Goal: Task Accomplishment & Management: Complete application form

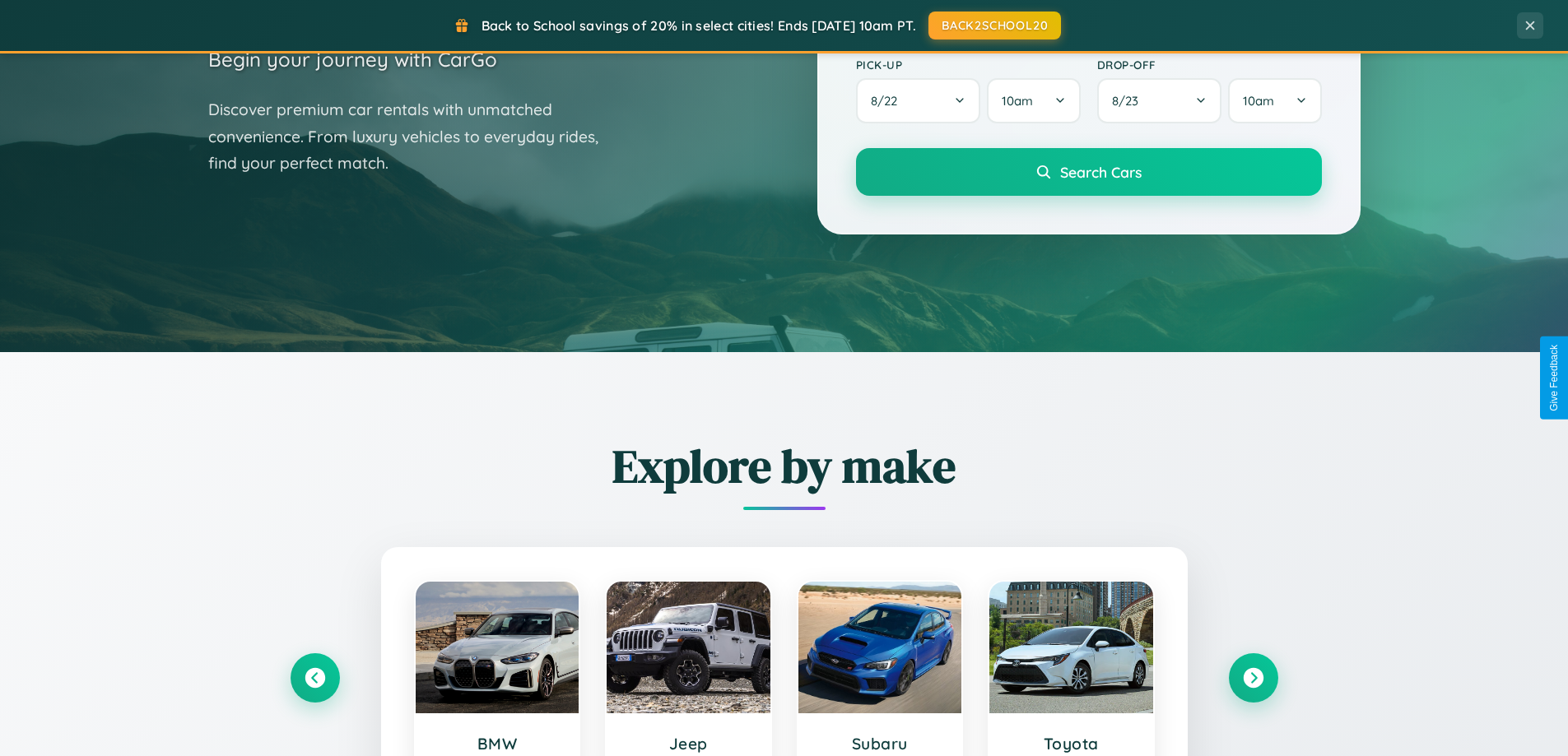
scroll to position [709, 0]
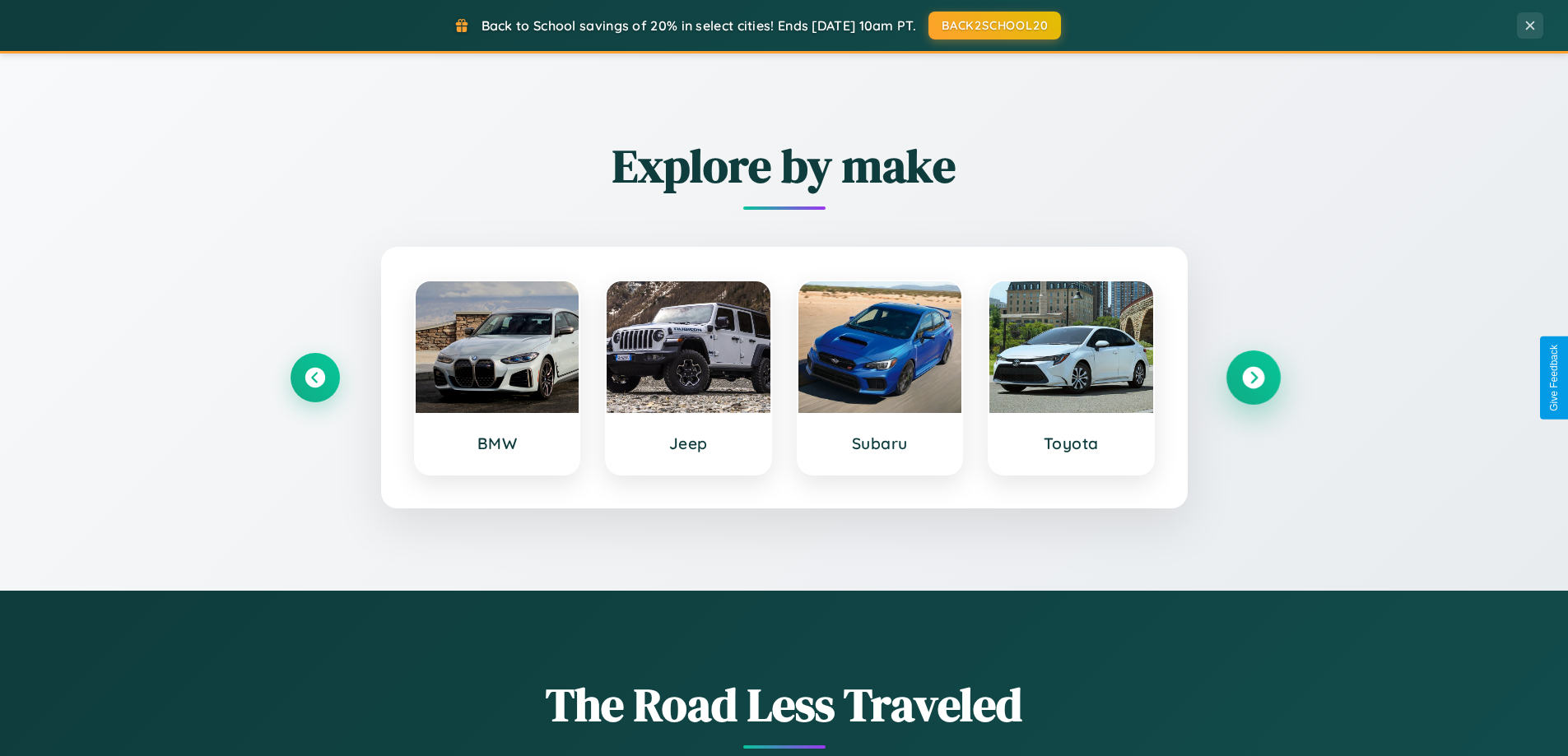
click at [1253, 378] on icon at bounding box center [1253, 378] width 22 height 22
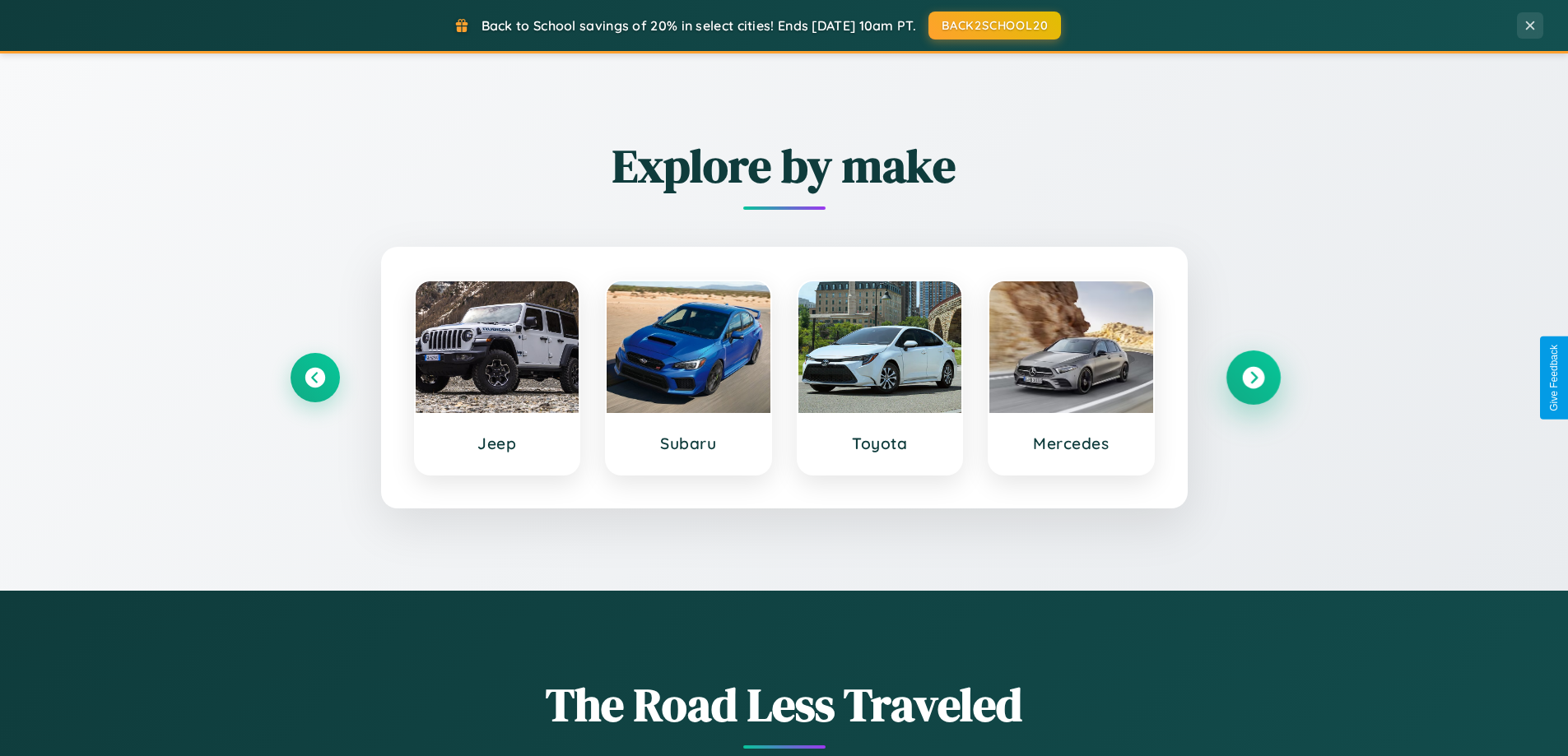
click at [1253, 378] on icon at bounding box center [1253, 378] width 22 height 22
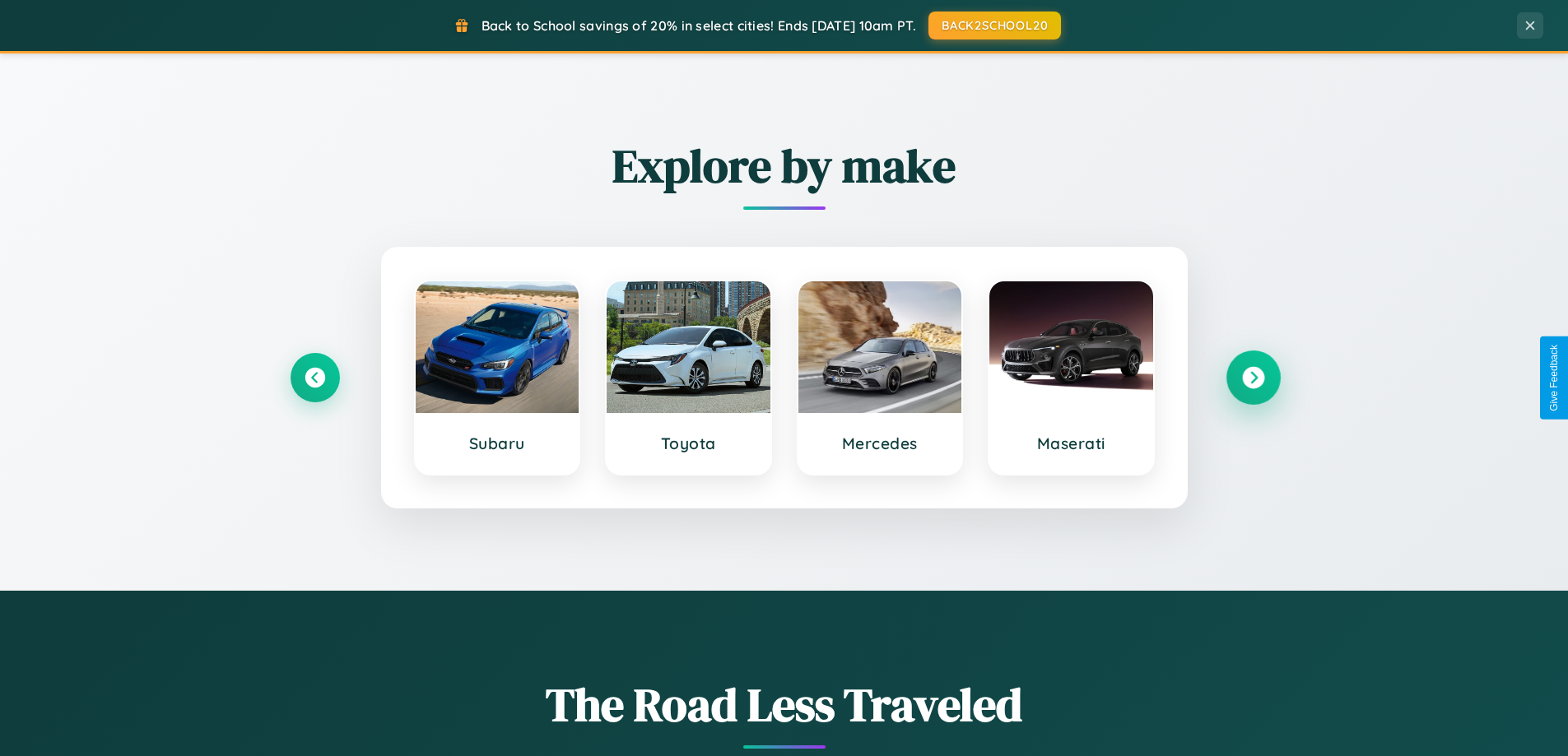
click at [1253, 378] on icon at bounding box center [1253, 378] width 22 height 22
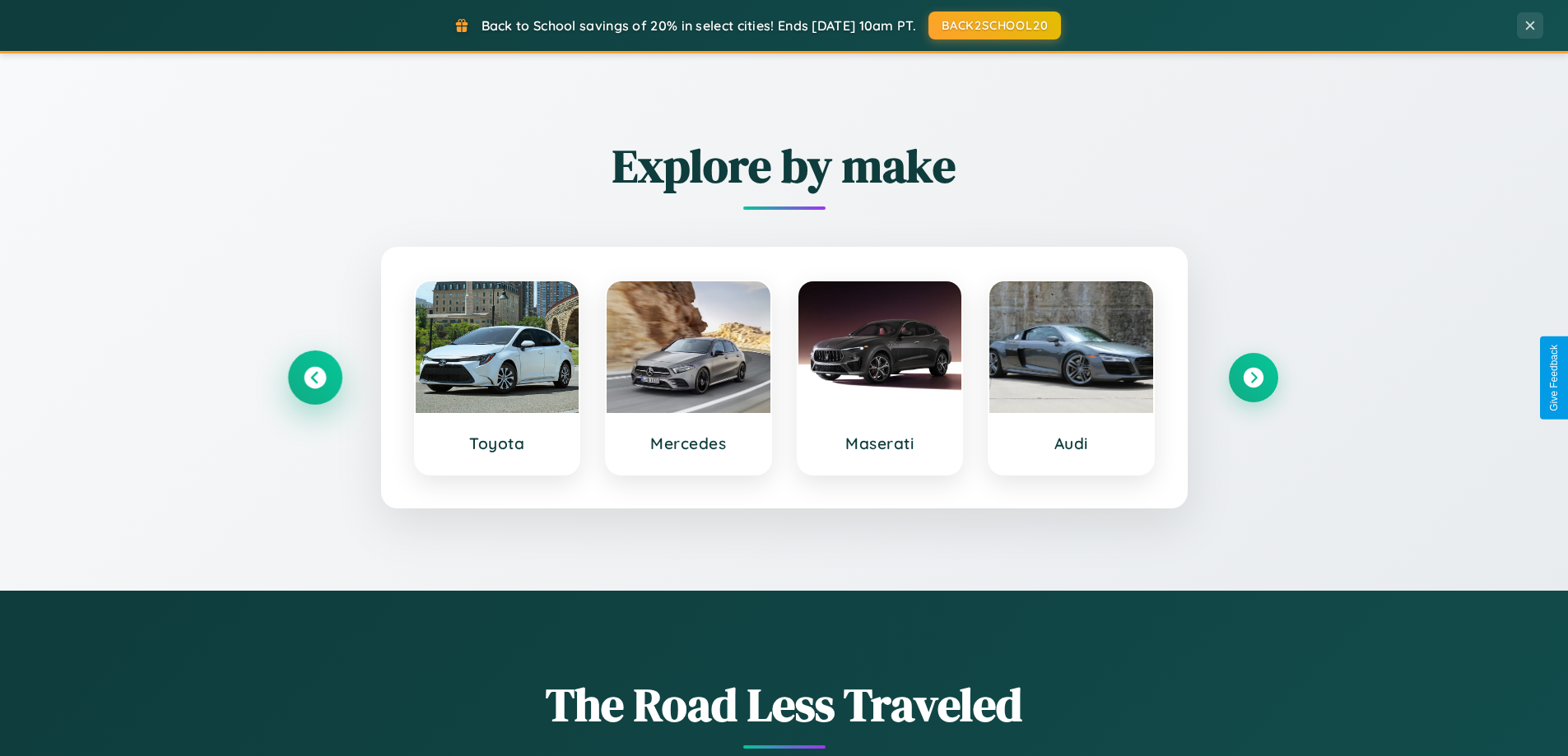
click at [314, 378] on icon at bounding box center [314, 378] width 22 height 22
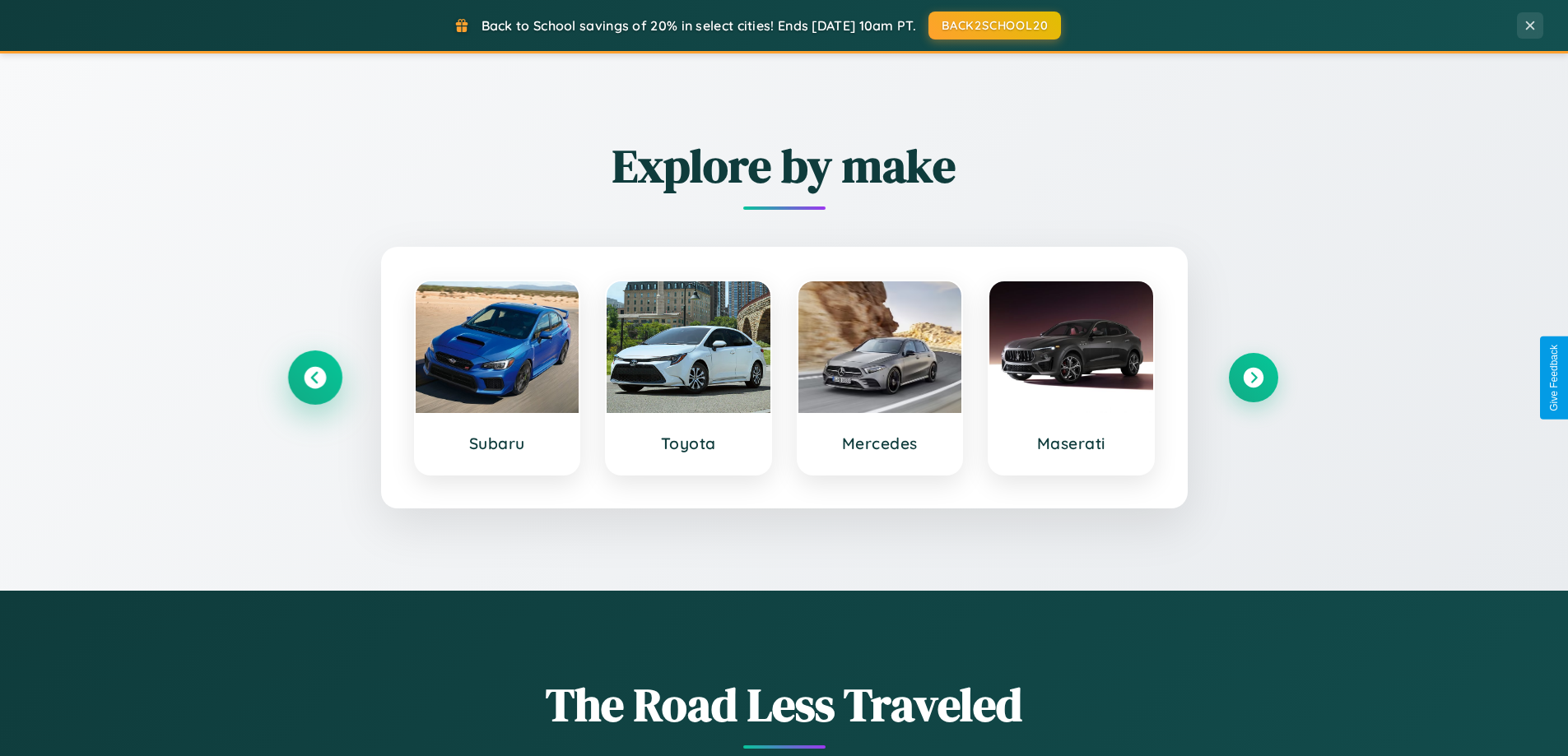
click at [314, 378] on icon at bounding box center [314, 378] width 22 height 22
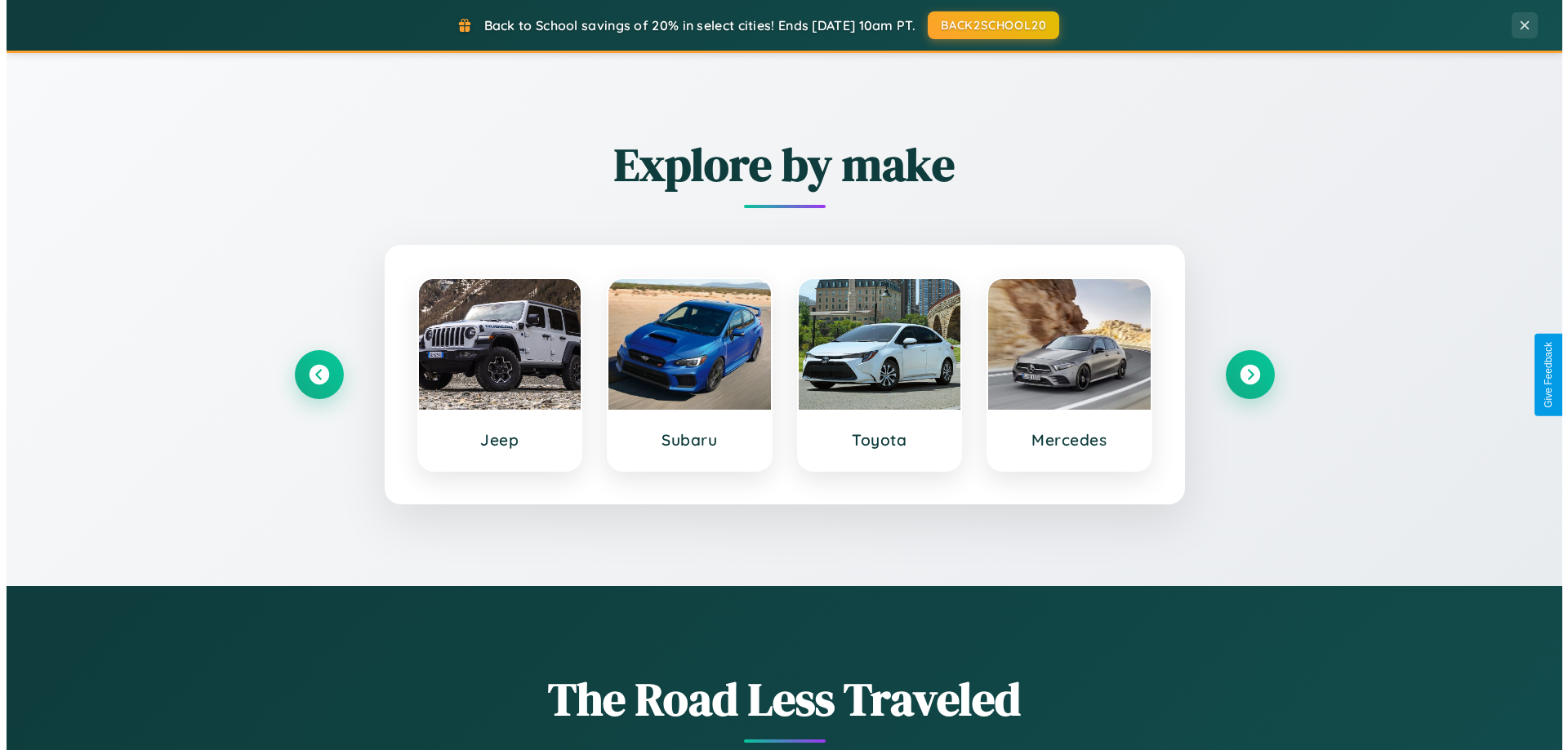
scroll to position [0, 0]
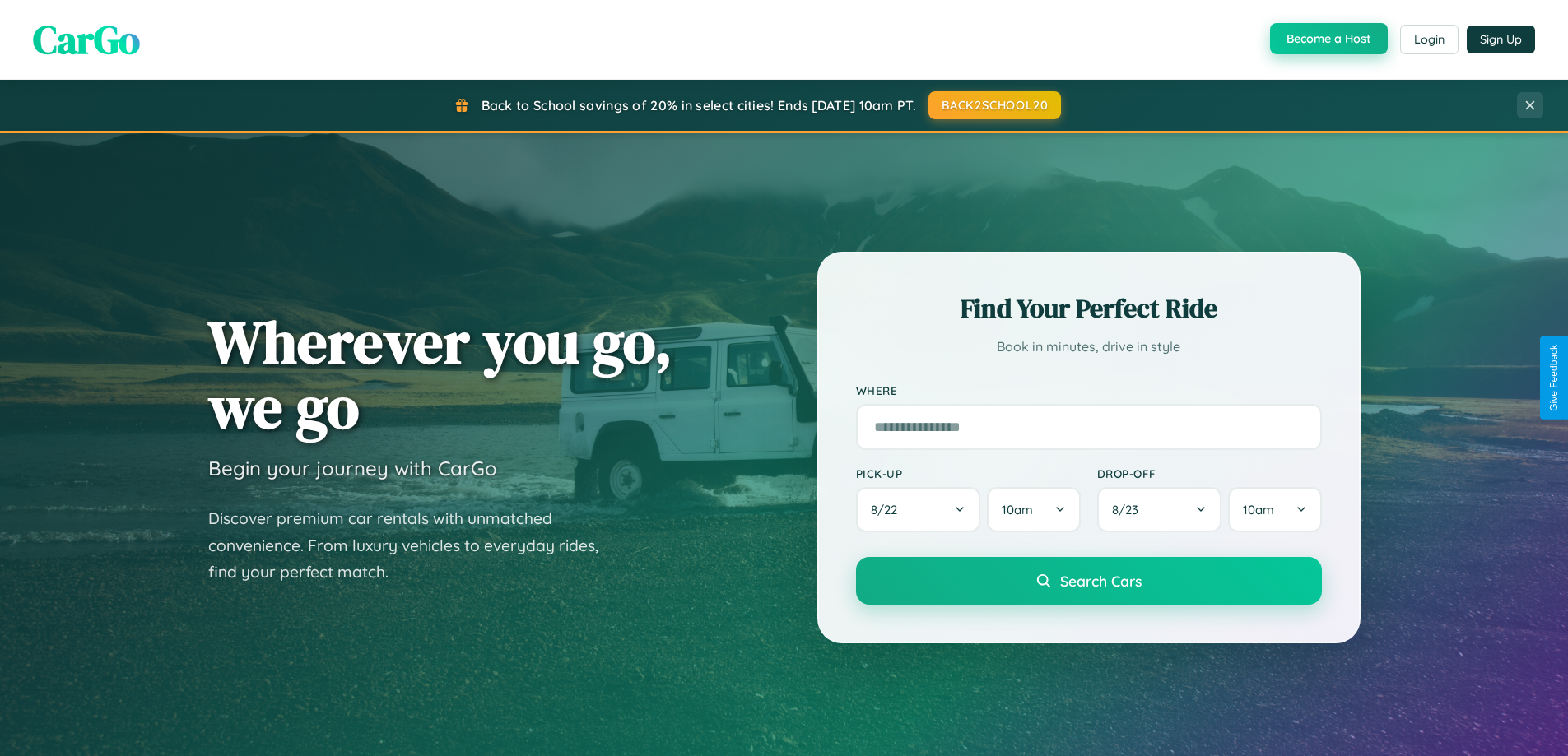
click at [1327, 40] on button "Become a Host" at bounding box center [1329, 38] width 117 height 31
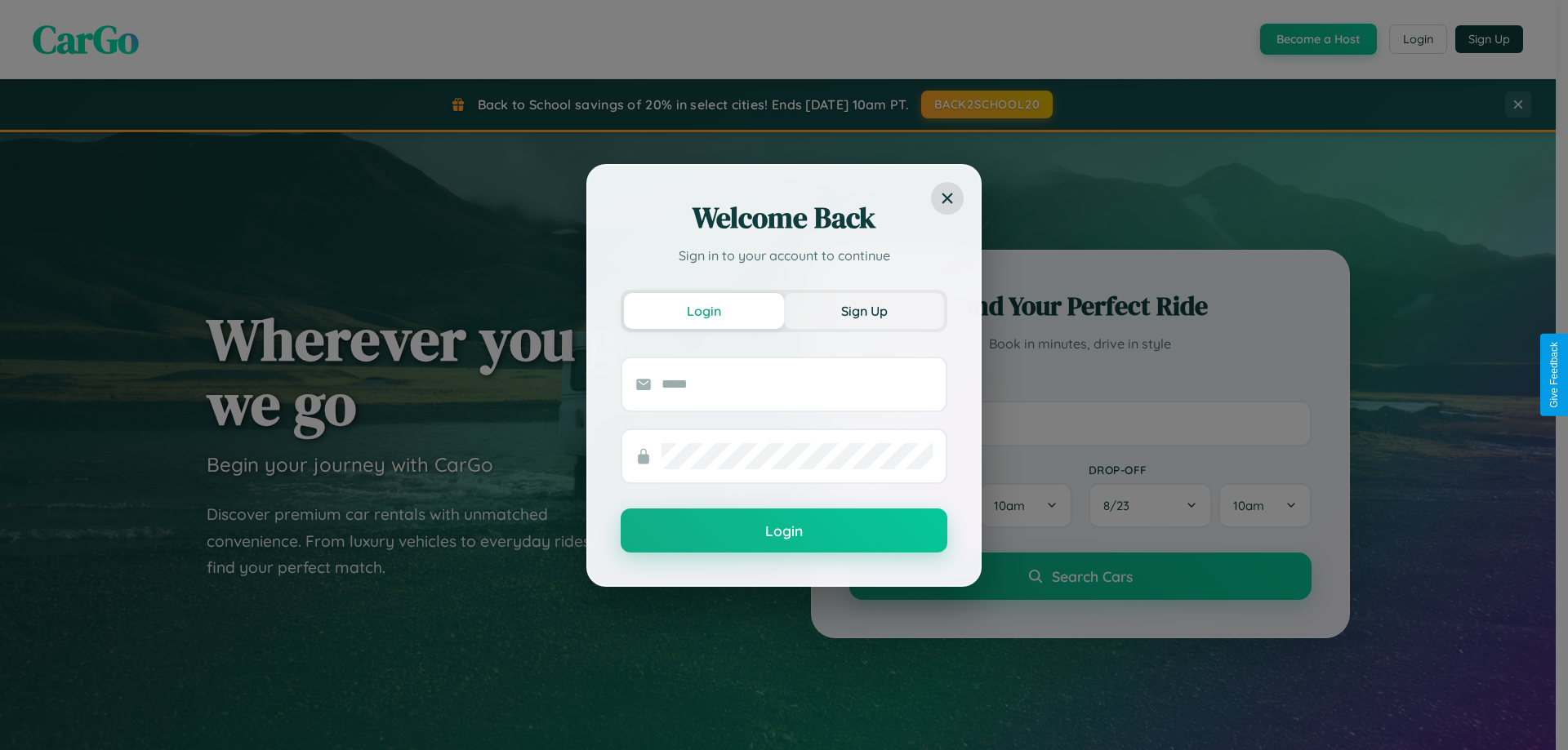
click at [864, 310] on button "Sign Up" at bounding box center [864, 311] width 160 height 36
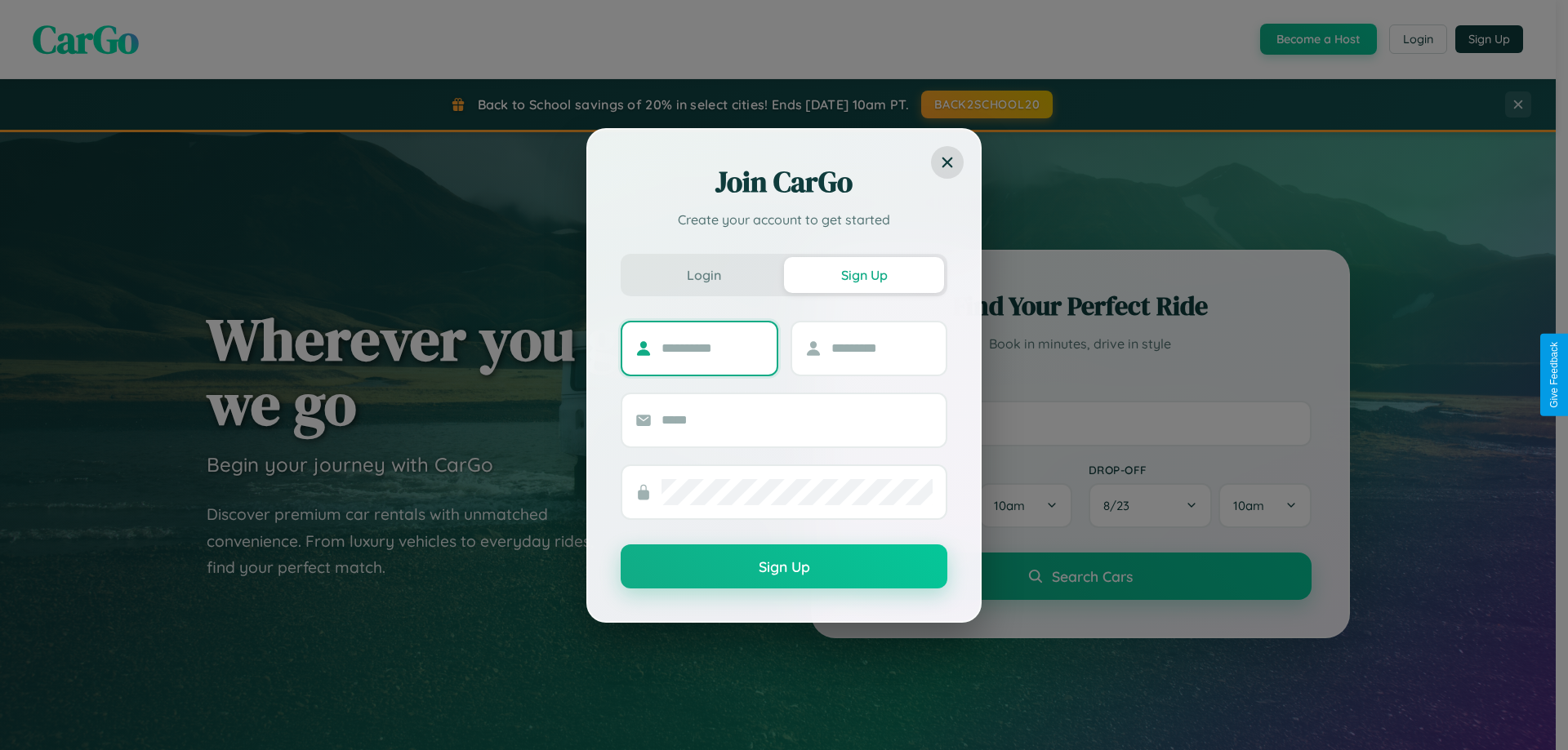
click at [713, 348] on input "text" at bounding box center [713, 349] width 102 height 26
type input "****"
click at [881, 348] on input "text" at bounding box center [883, 349] width 102 height 26
type input "*****"
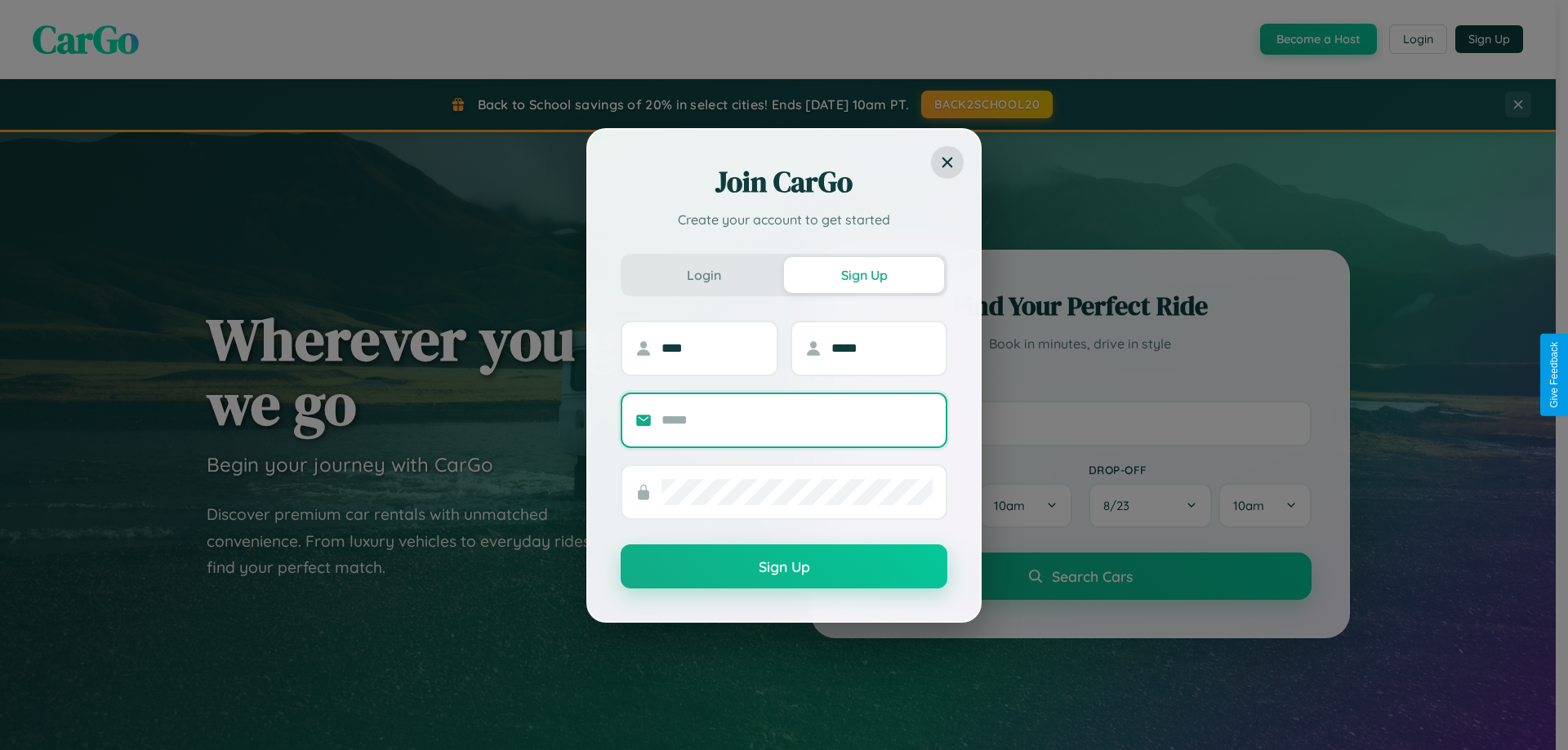
click at [798, 420] on input "text" at bounding box center [797, 421] width 271 height 26
type input "**********"
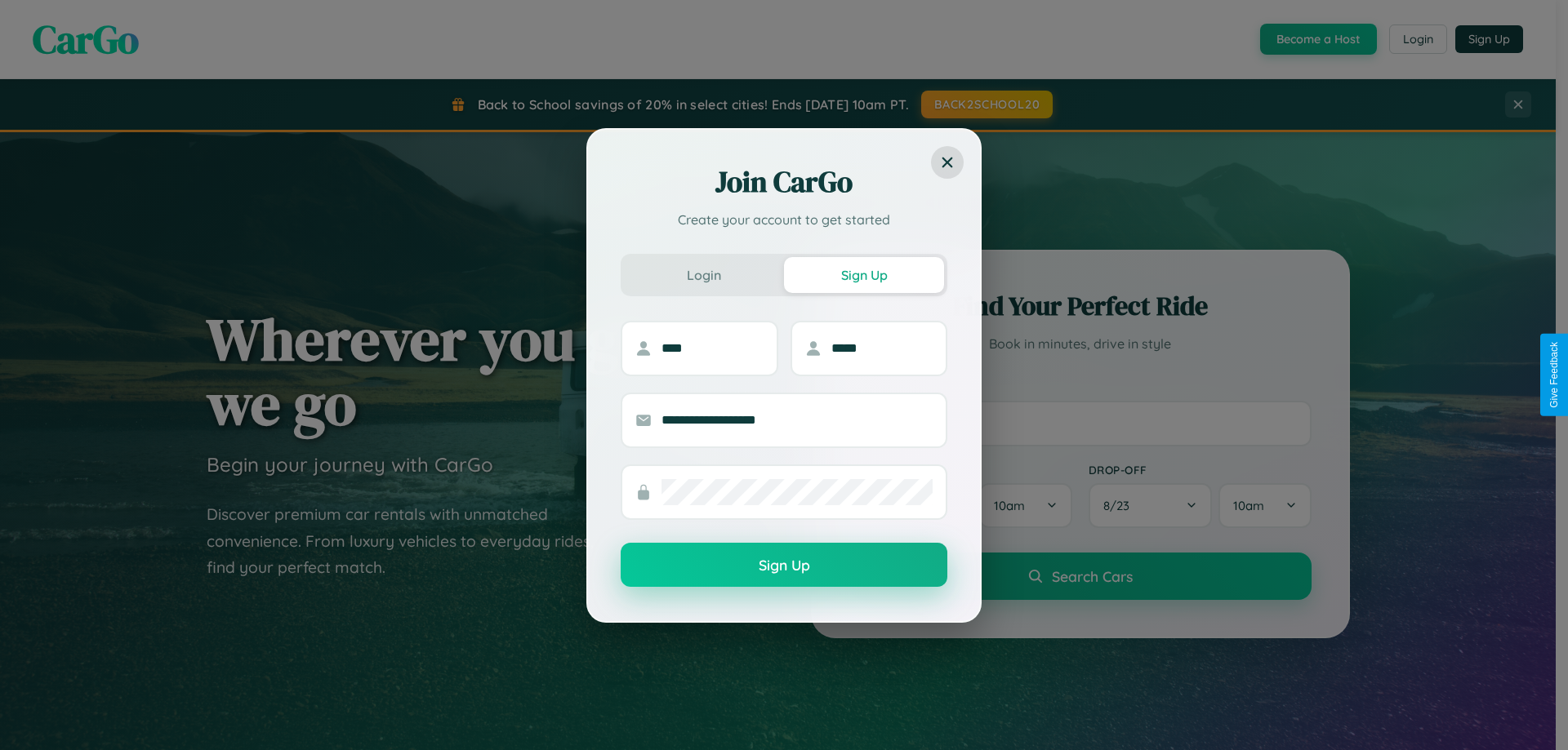
click at [784, 565] on button "Sign Up" at bounding box center [784, 565] width 327 height 44
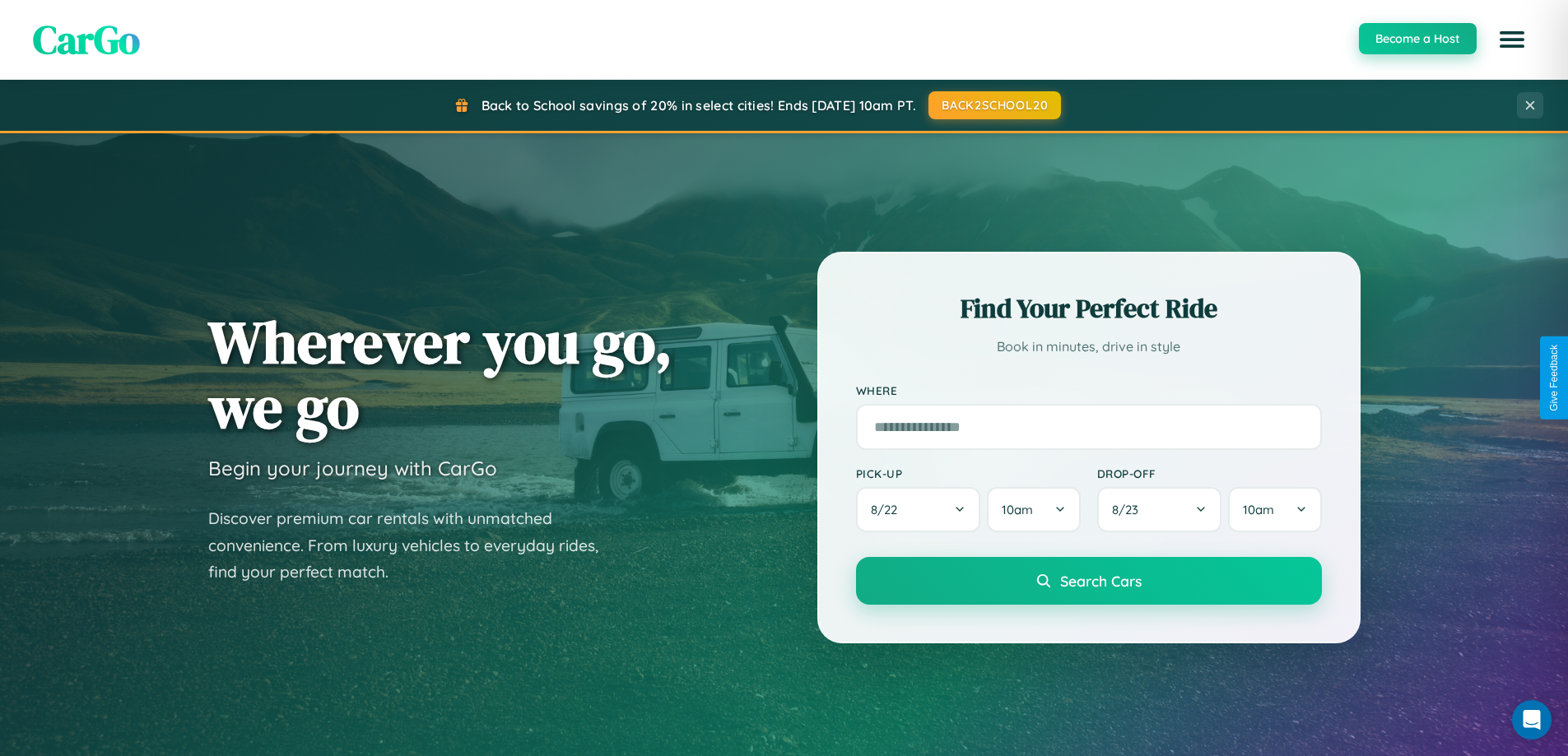
click at [1417, 39] on button "Become a Host" at bounding box center [1418, 38] width 117 height 31
